Goal: Navigation & Orientation: Understand site structure

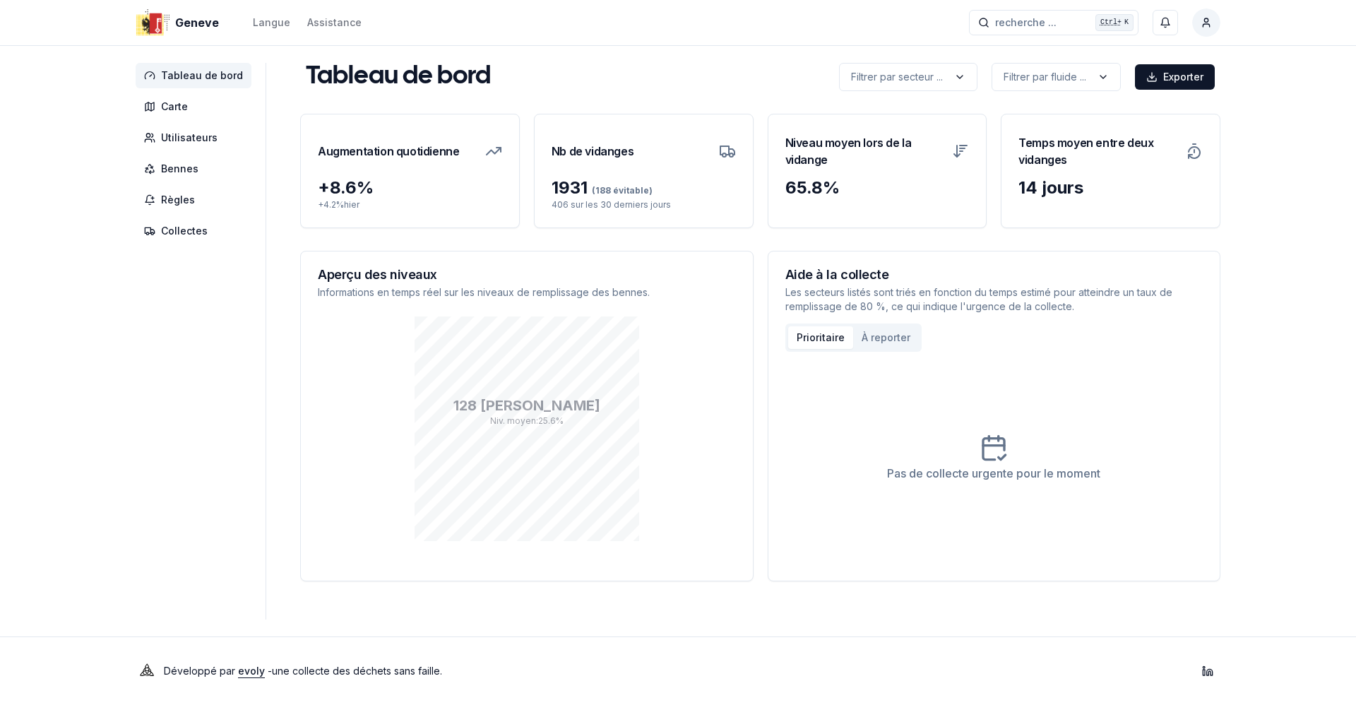
click at [149, 412] on aside "Tableau de bord Carte Utilisateurs Bennes Règles Collectes" at bounding box center [201, 341] width 131 height 556
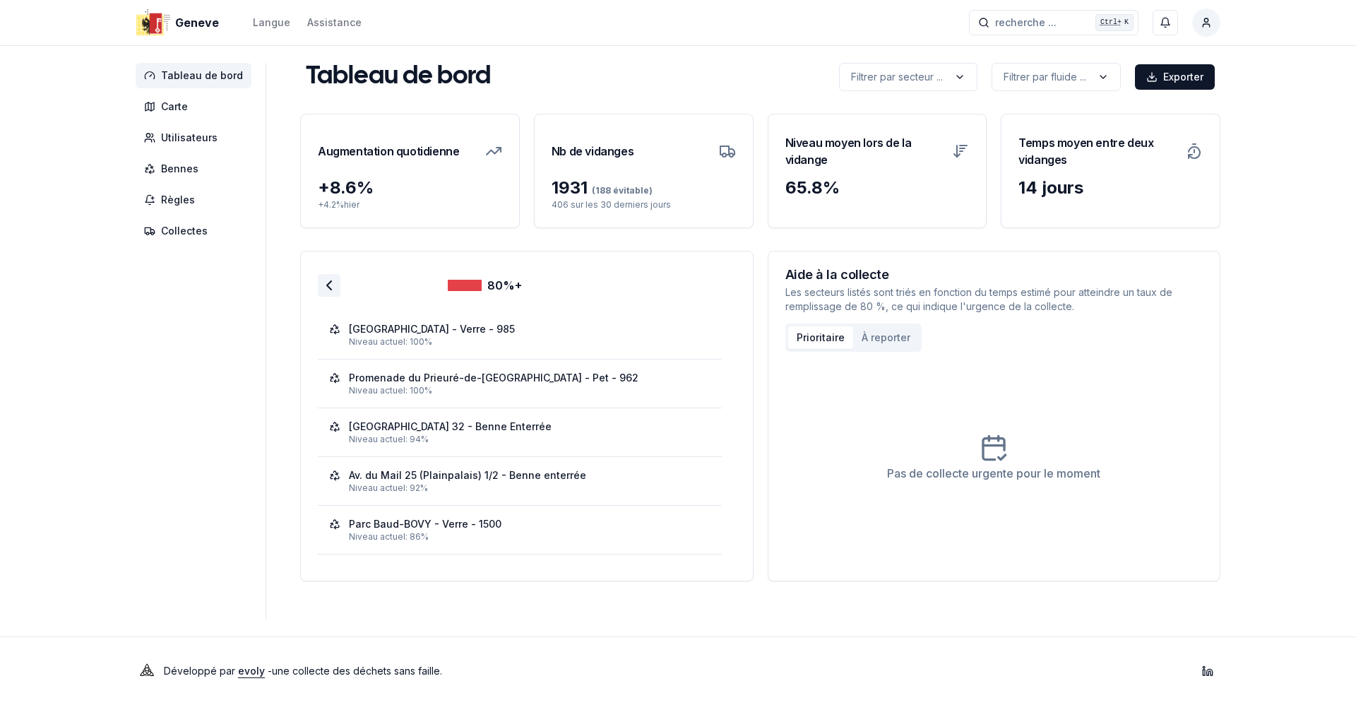
click at [326, 278] on icon at bounding box center [329, 285] width 17 height 17
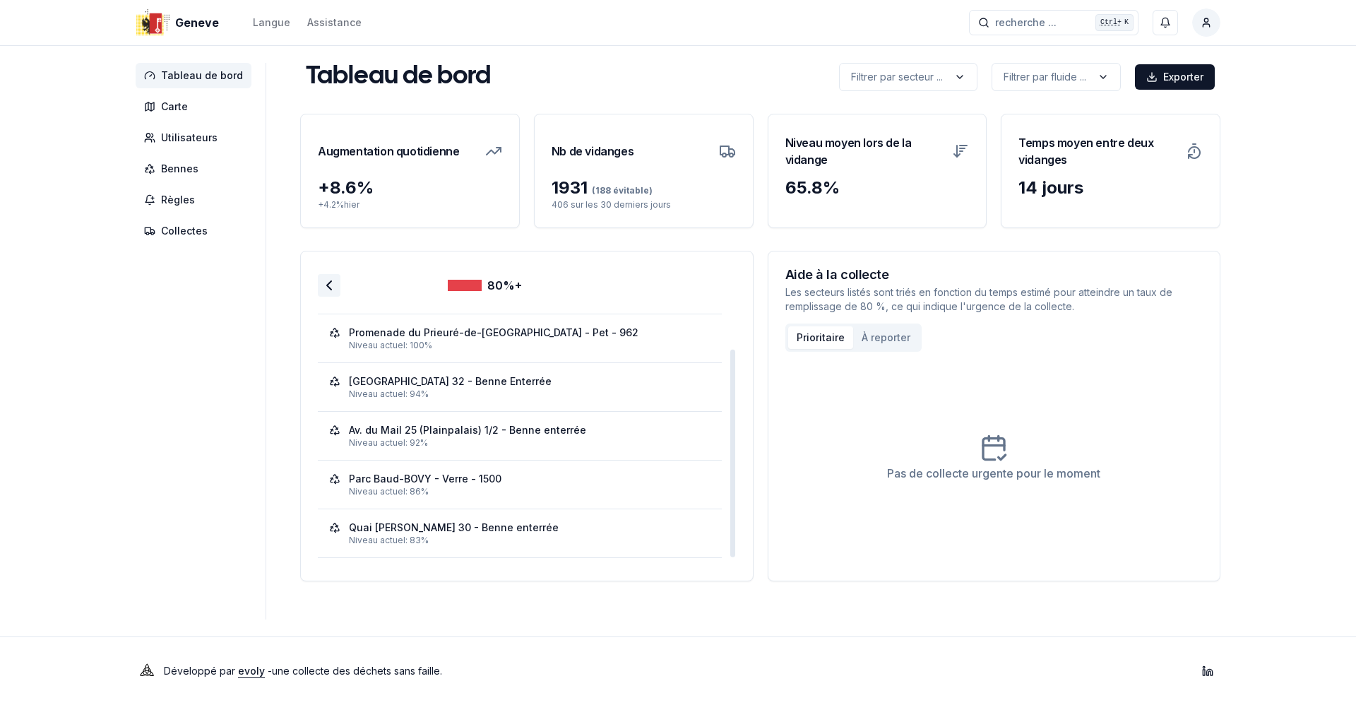
click at [328, 282] on icon at bounding box center [329, 285] width 17 height 17
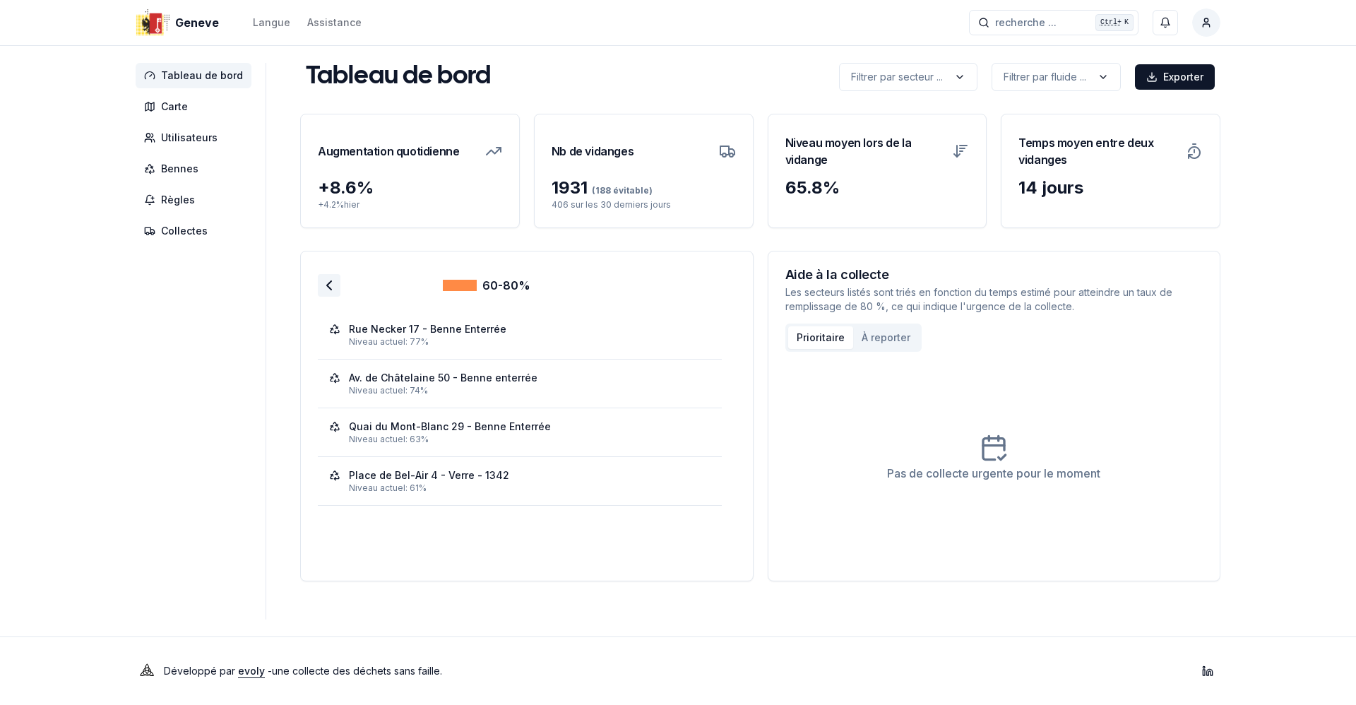
click at [327, 289] on polyline at bounding box center [329, 285] width 4 height 8
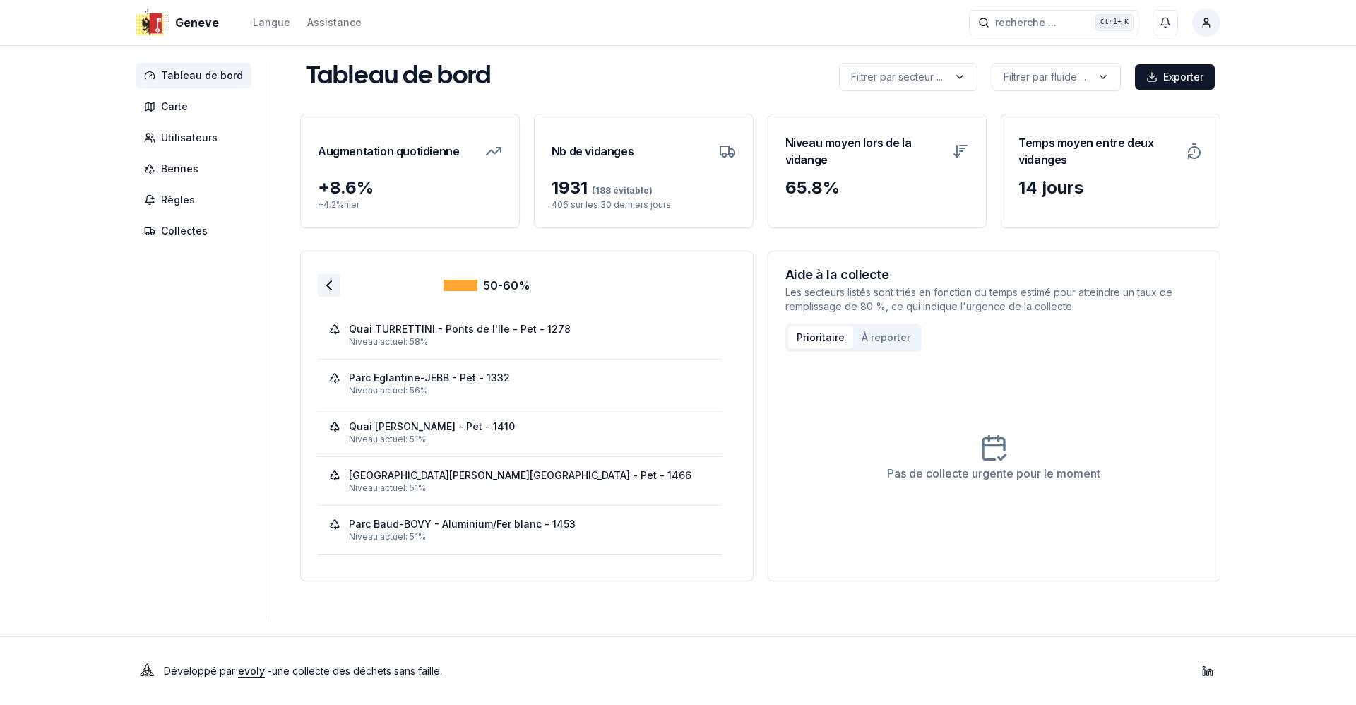
click at [324, 286] on icon at bounding box center [329, 285] width 17 height 17
click at [327, 289] on icon at bounding box center [329, 285] width 17 height 17
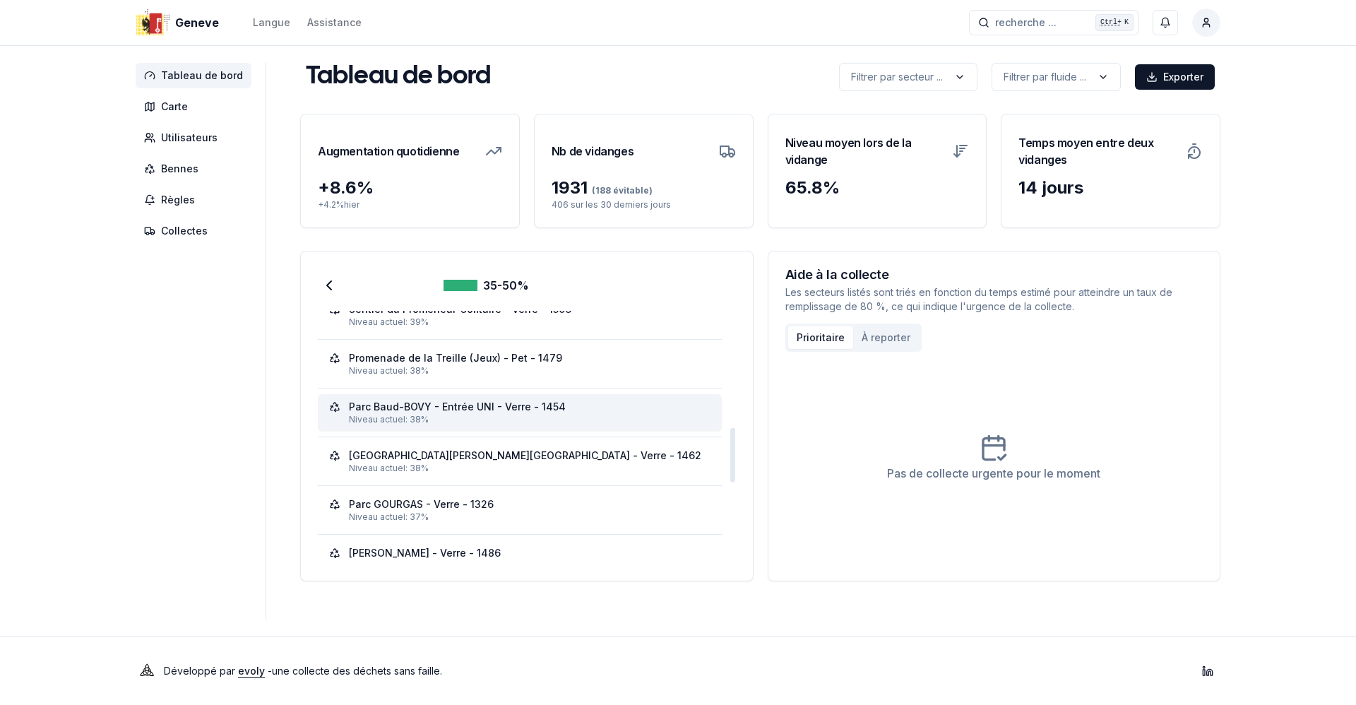
scroll to position [520, 0]
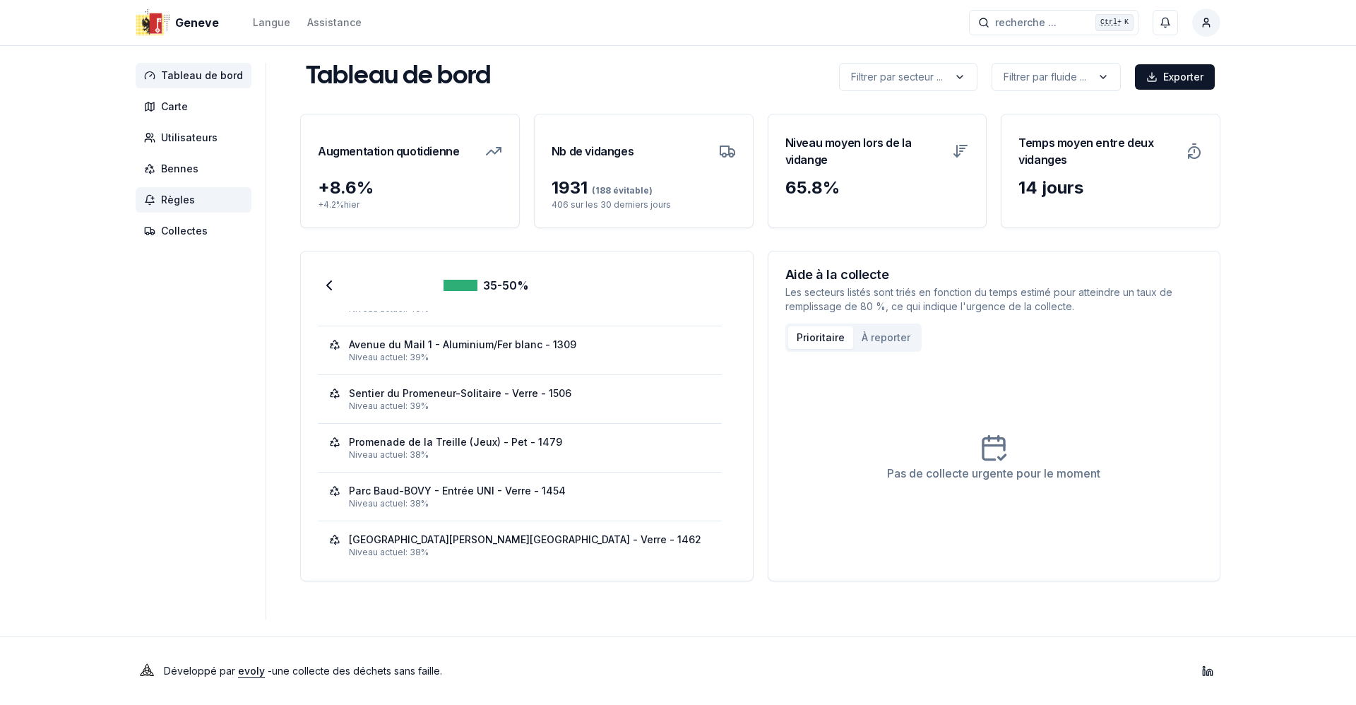
click at [177, 191] on span "Règles" at bounding box center [194, 199] width 116 height 25
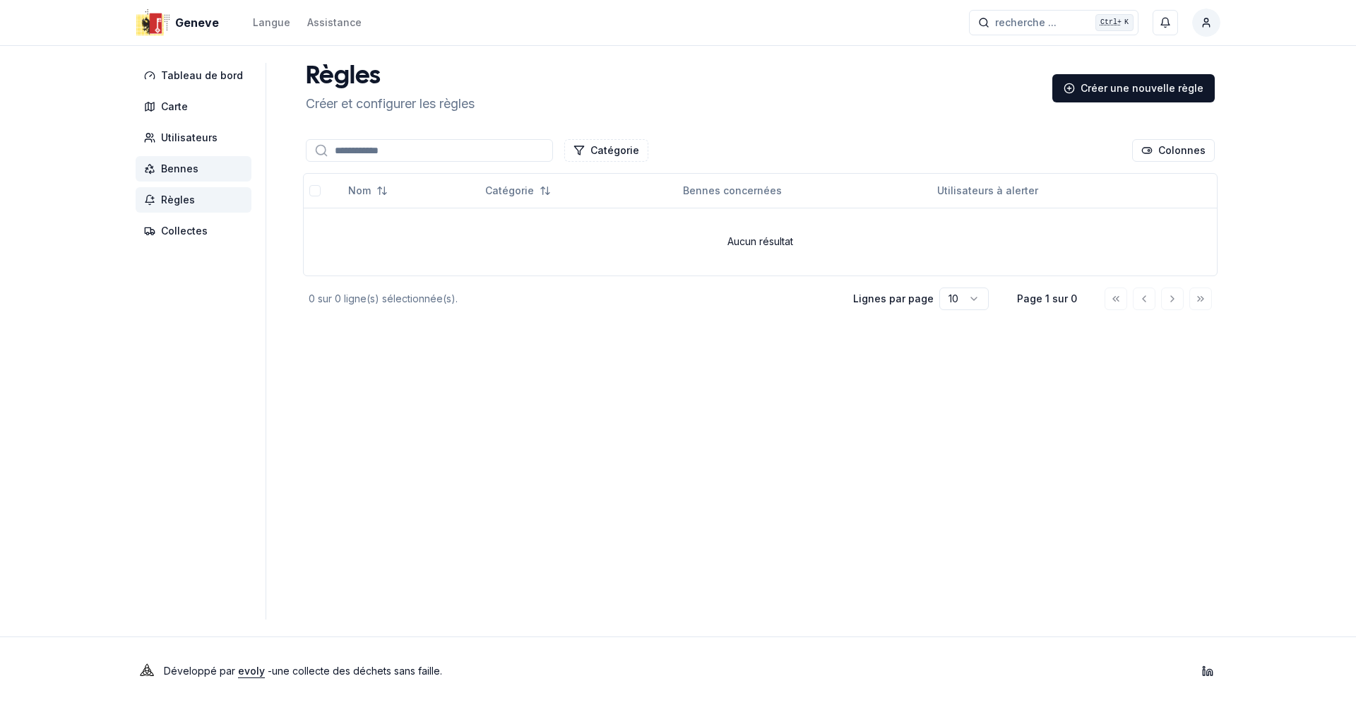
click at [169, 175] on span "Bennes" at bounding box center [179, 169] width 37 height 14
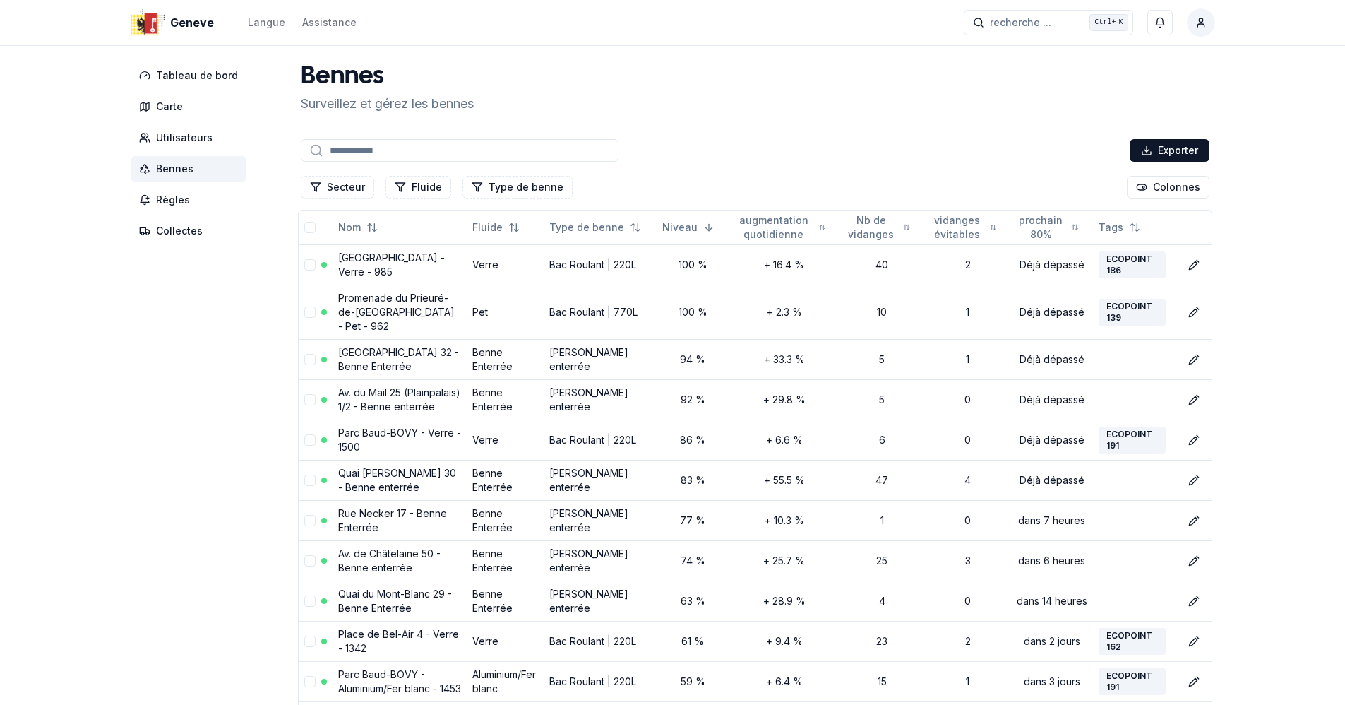
click at [184, 169] on span "Bennes" at bounding box center [174, 169] width 37 height 14
click at [184, 142] on span "Utilisateurs" at bounding box center [184, 138] width 56 height 14
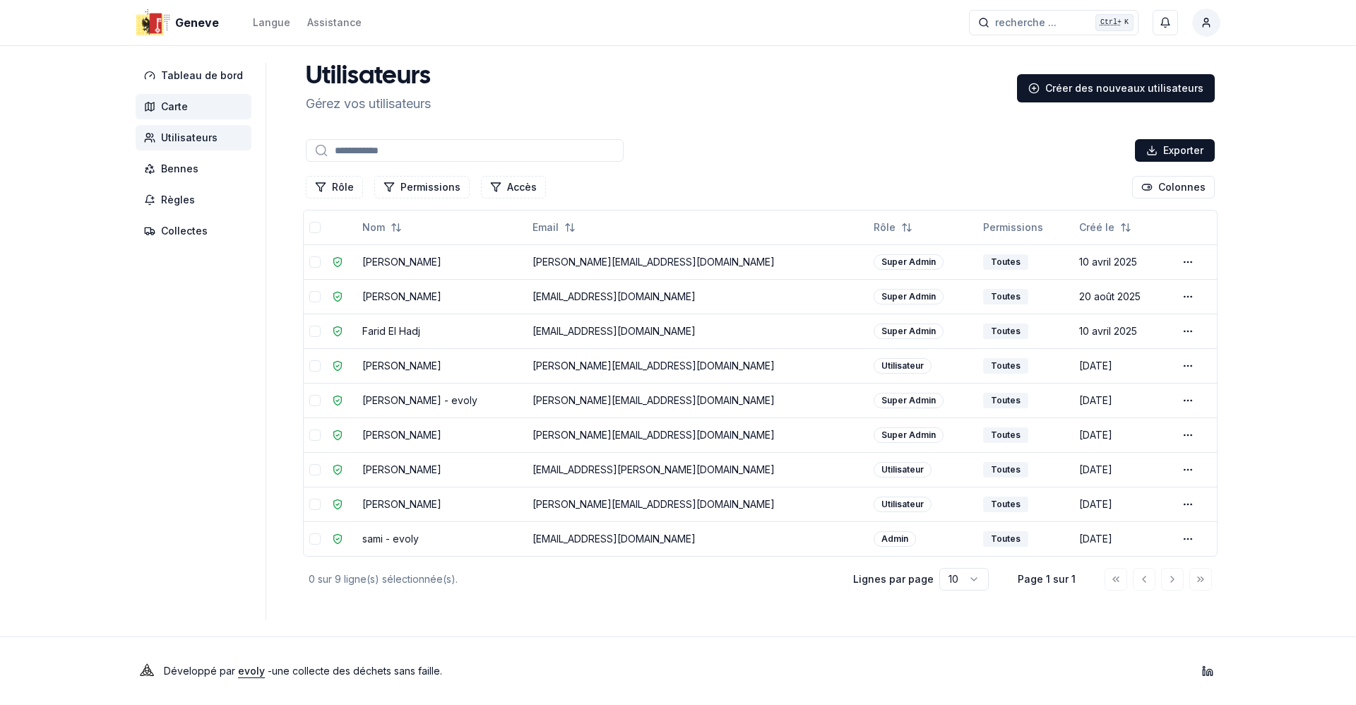
click at [172, 108] on span "Carte" at bounding box center [174, 107] width 27 height 14
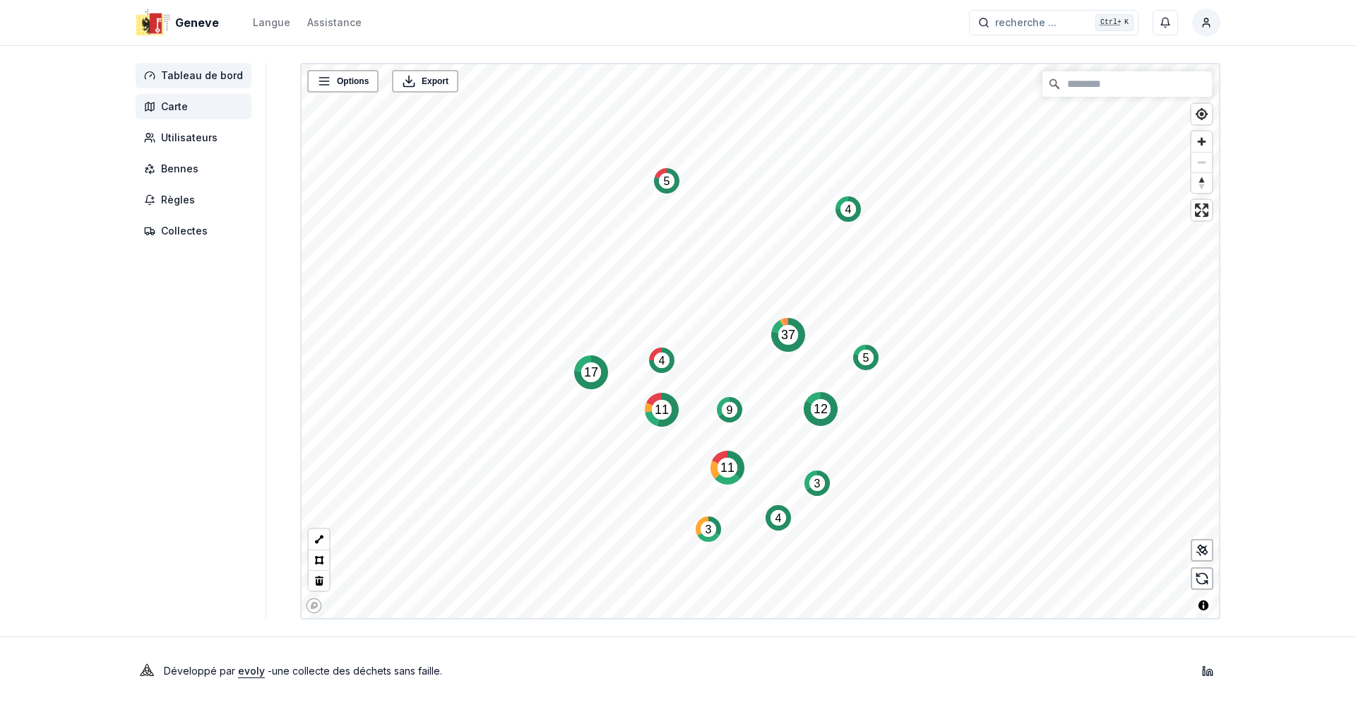
click at [183, 83] on span "Tableau de bord" at bounding box center [194, 75] width 116 height 25
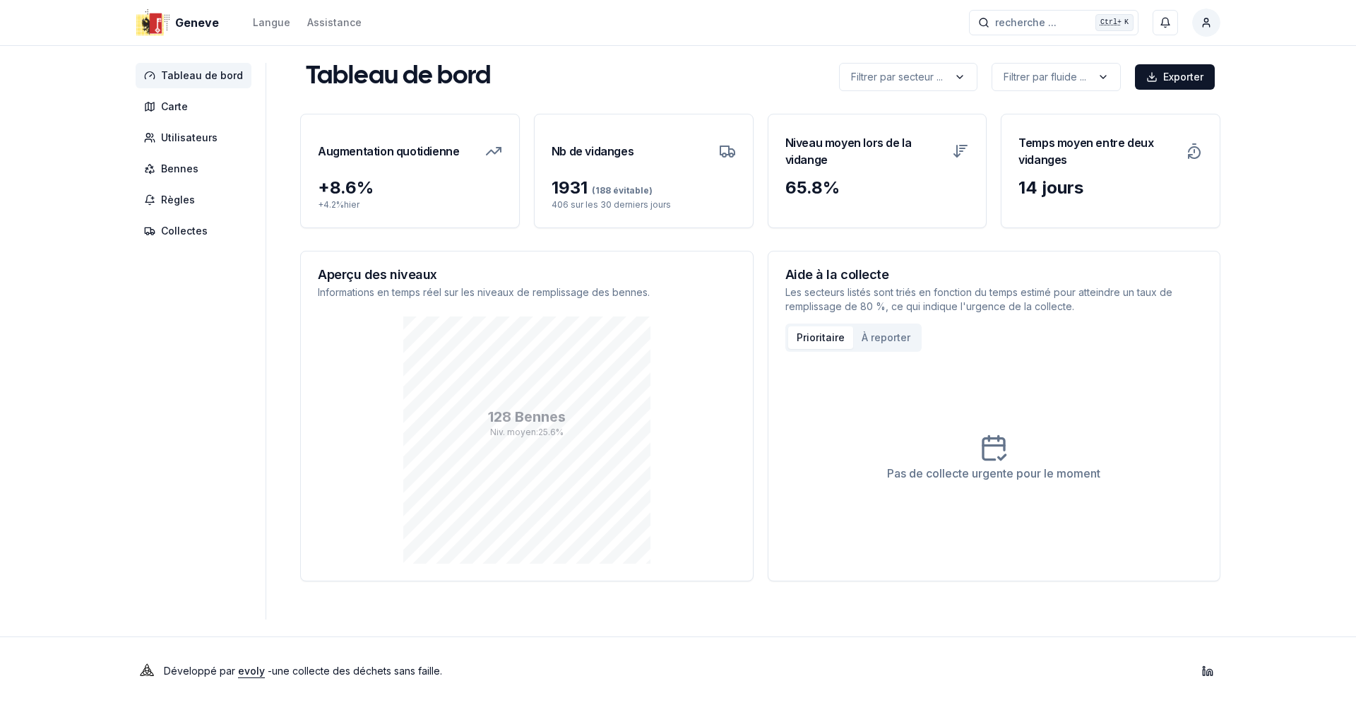
click at [875, 352] on div "Pas de collecte urgente pour le moment" at bounding box center [994, 458] width 418 height 212
